Goal: Information Seeking & Learning: Learn about a topic

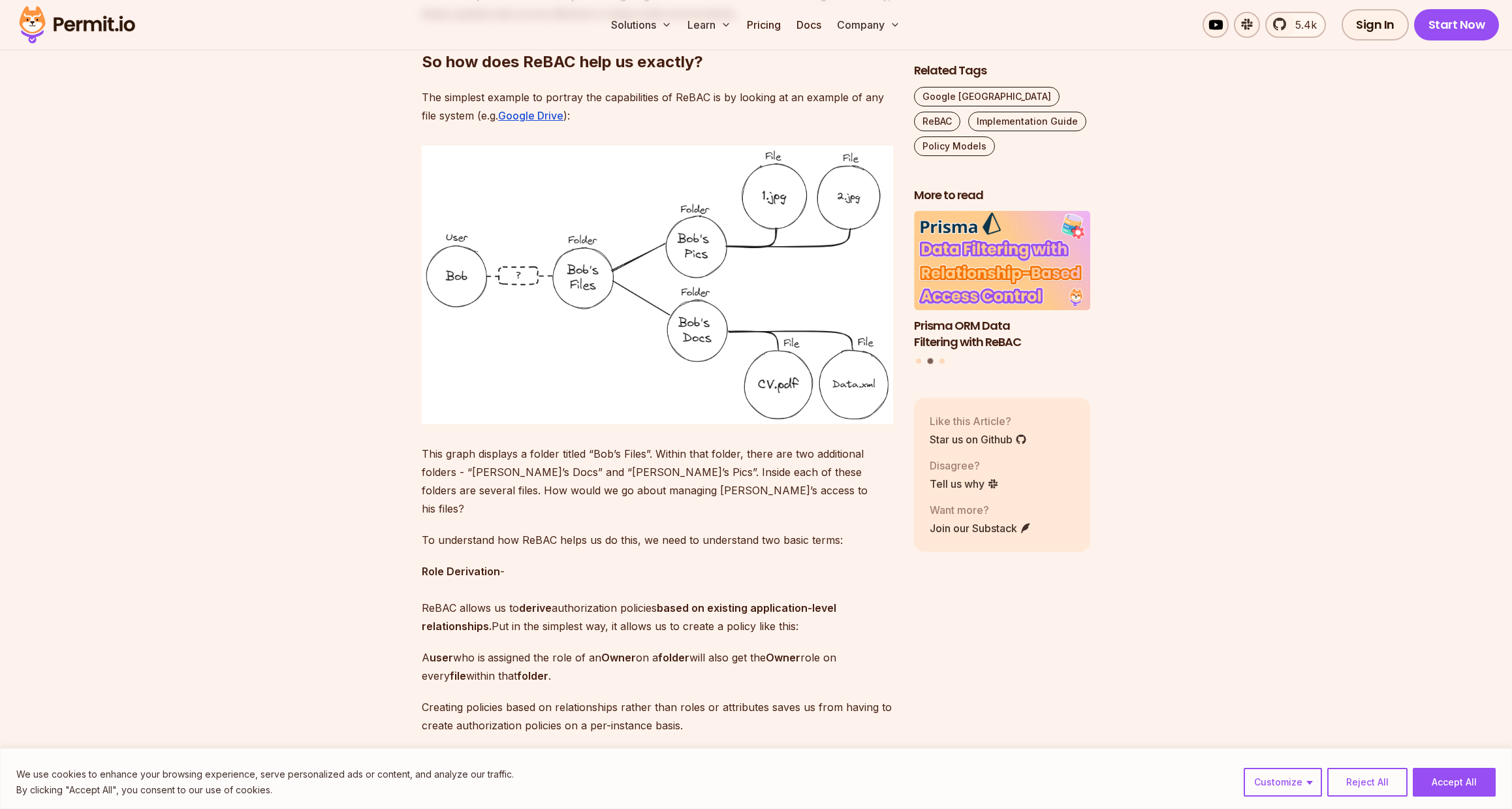
scroll to position [1427, 0]
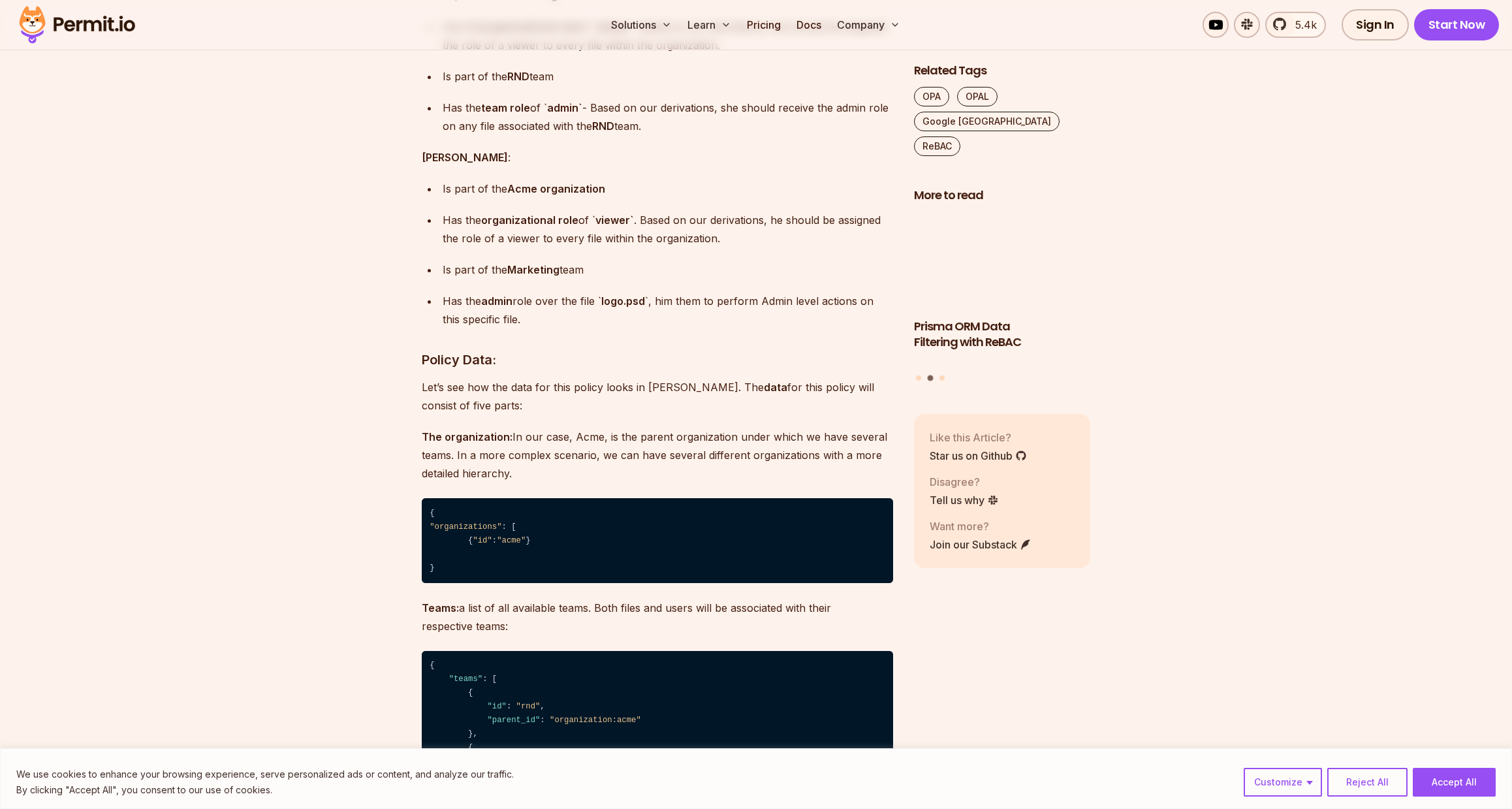
scroll to position [4321, 0]
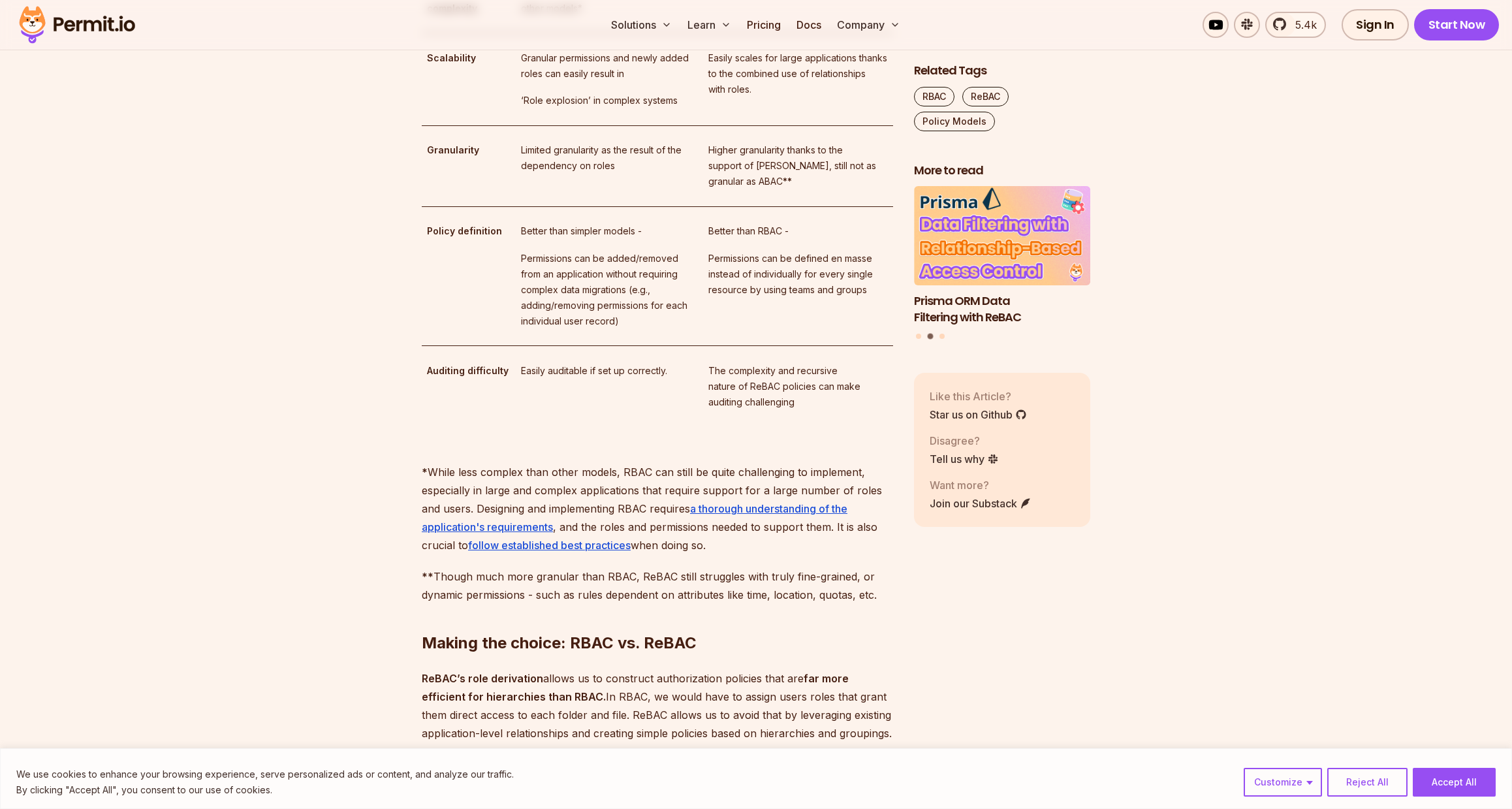
scroll to position [3379, 0]
